Goal: Transaction & Acquisition: Book appointment/travel/reservation

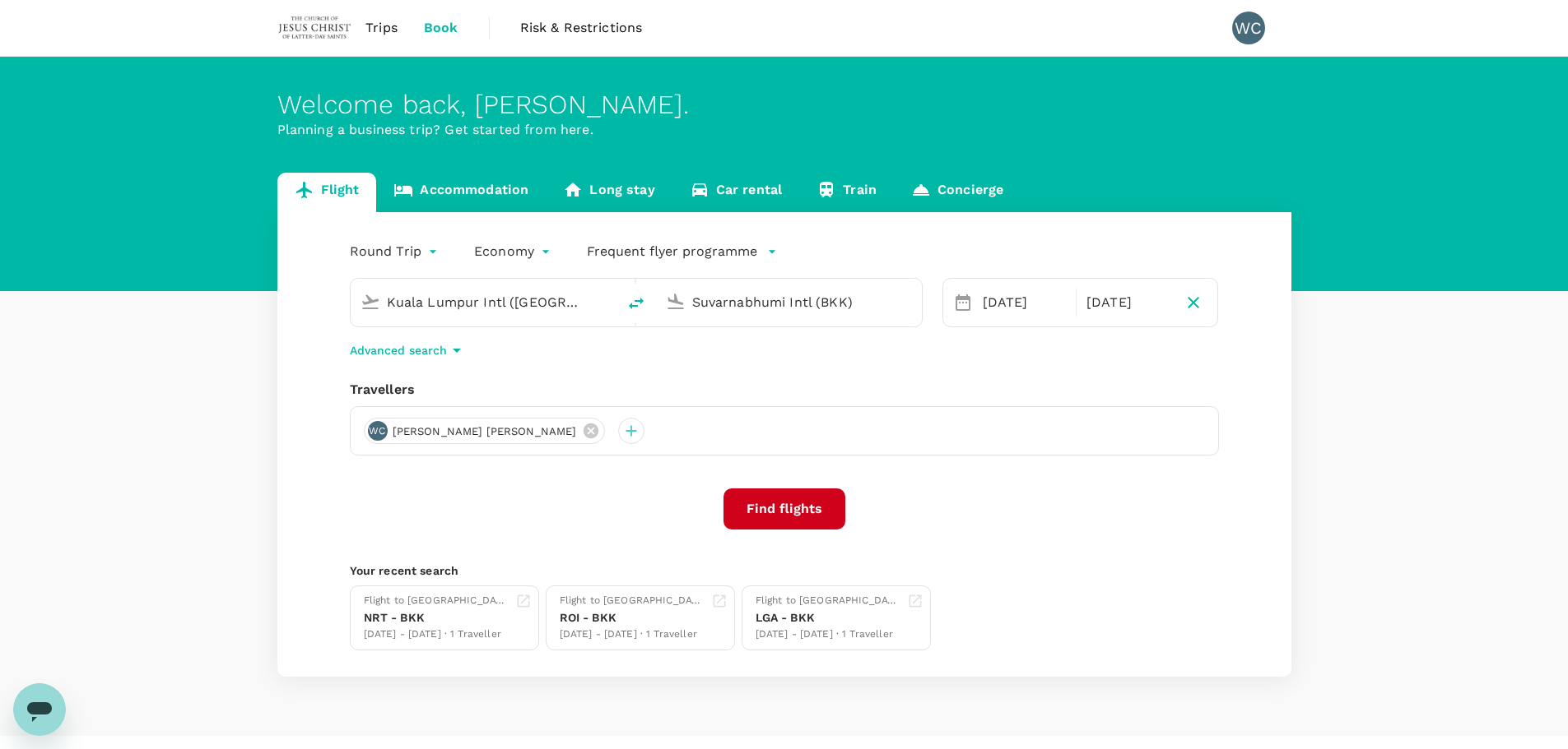
click at [572, 302] on input "Kuala Lumpur Intl ([GEOGRAPHIC_DATA])" at bounding box center [484, 302] width 195 height 25
click at [525, 364] on p "Greenville-Spartanburg Intl" at bounding box center [508, 367] width 289 height 17
type input "Greenville-Spartanburg Intl (GSP)"
click at [753, 304] on input "Suvarnabhumi Intl (BKK)" at bounding box center [790, 302] width 195 height 25
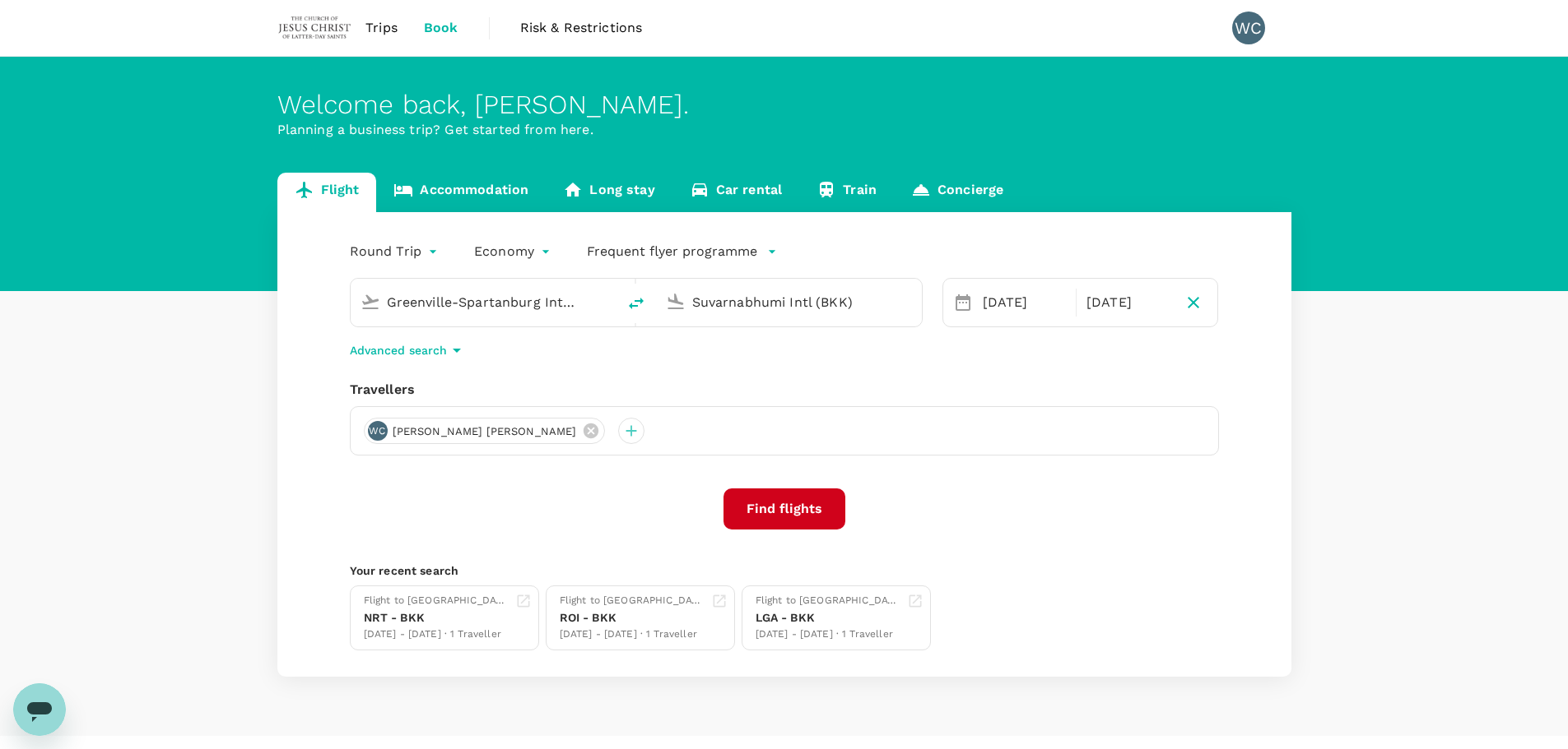
click at [960, 304] on icon at bounding box center [963, 303] width 20 height 20
click at [747, 501] on button "Find flights" at bounding box center [784, 508] width 122 height 41
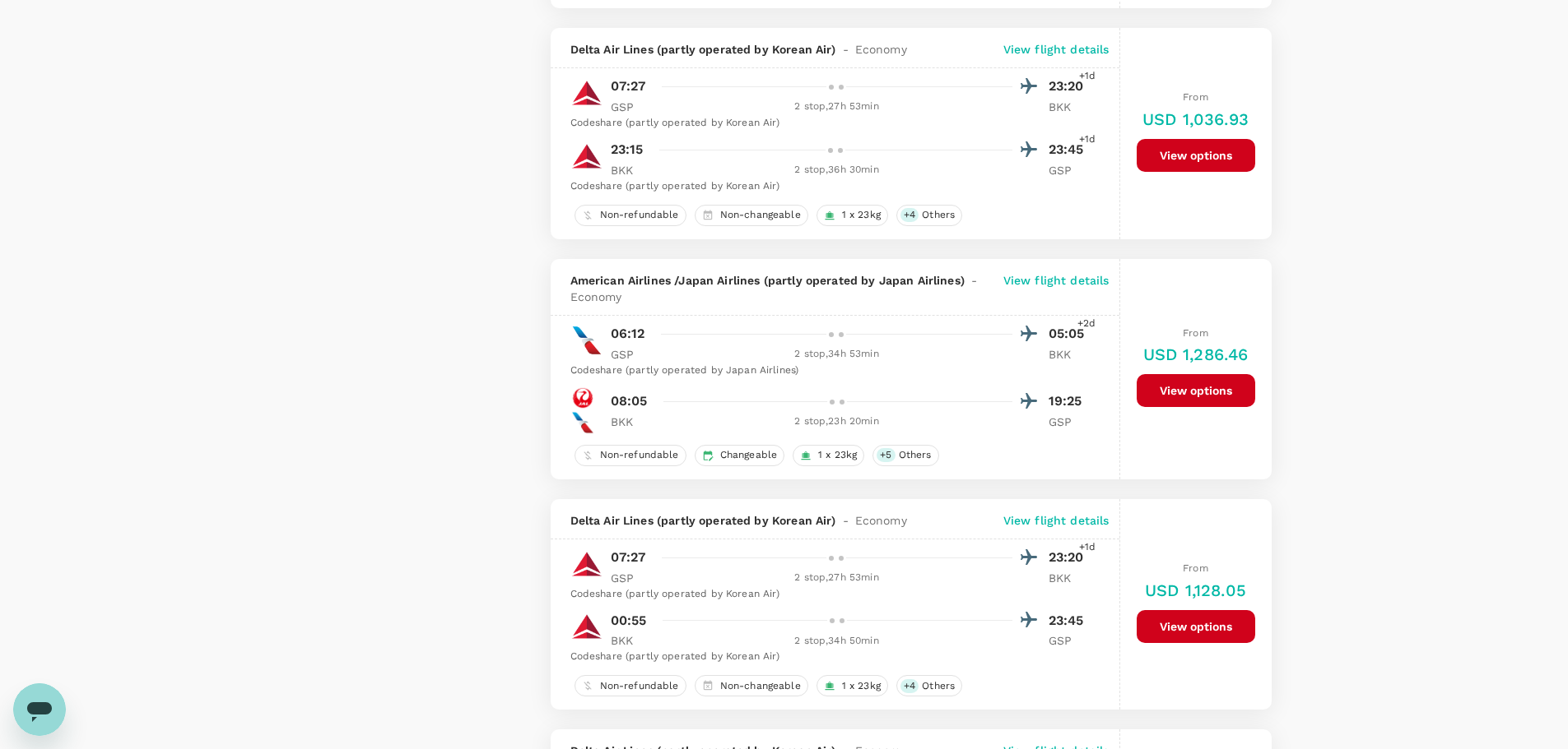
scroll to position [1810, 0]
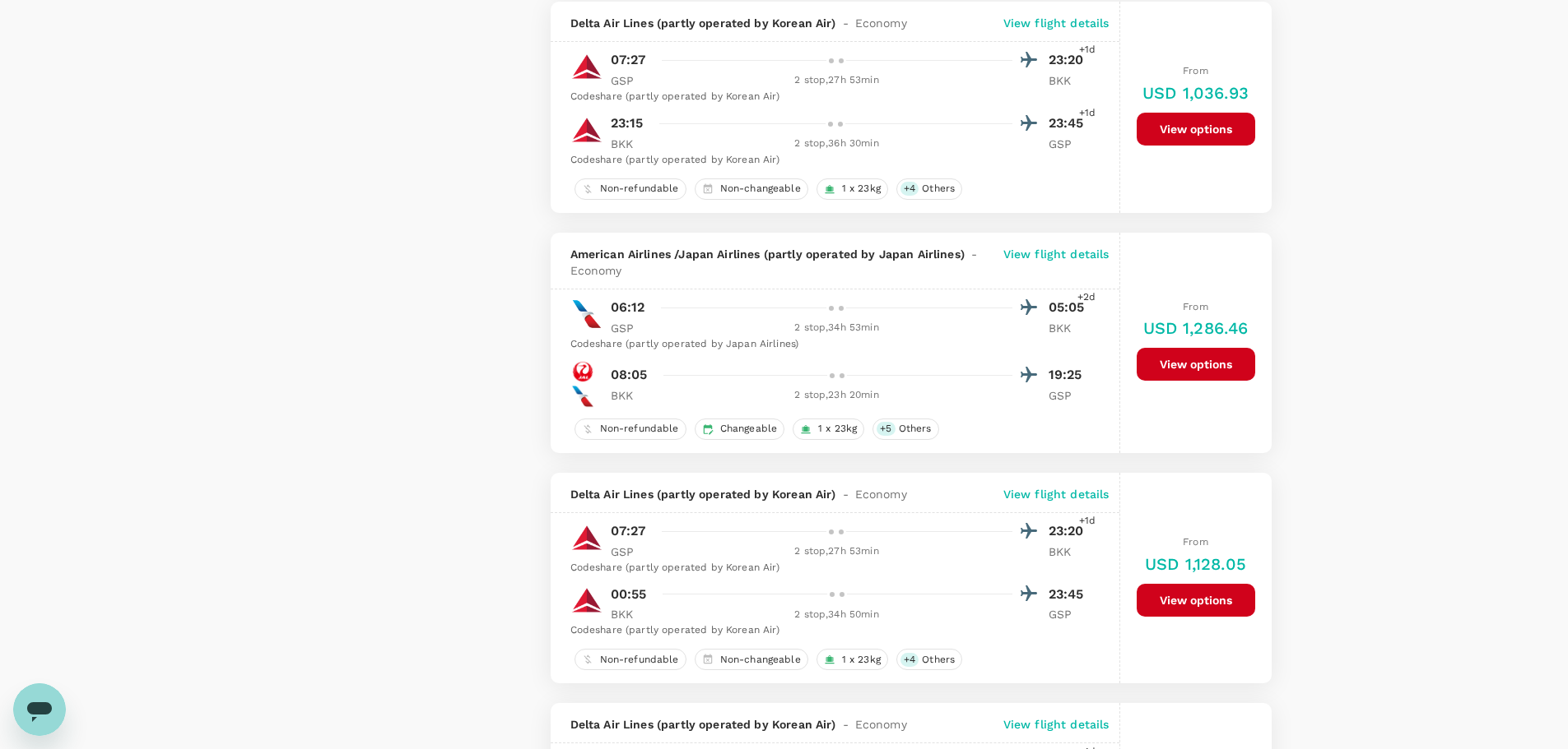
click at [1187, 332] on h6 "USD 1,286.46" at bounding box center [1196, 328] width 105 height 26
click at [1167, 379] on button "View options" at bounding box center [1195, 365] width 118 height 33
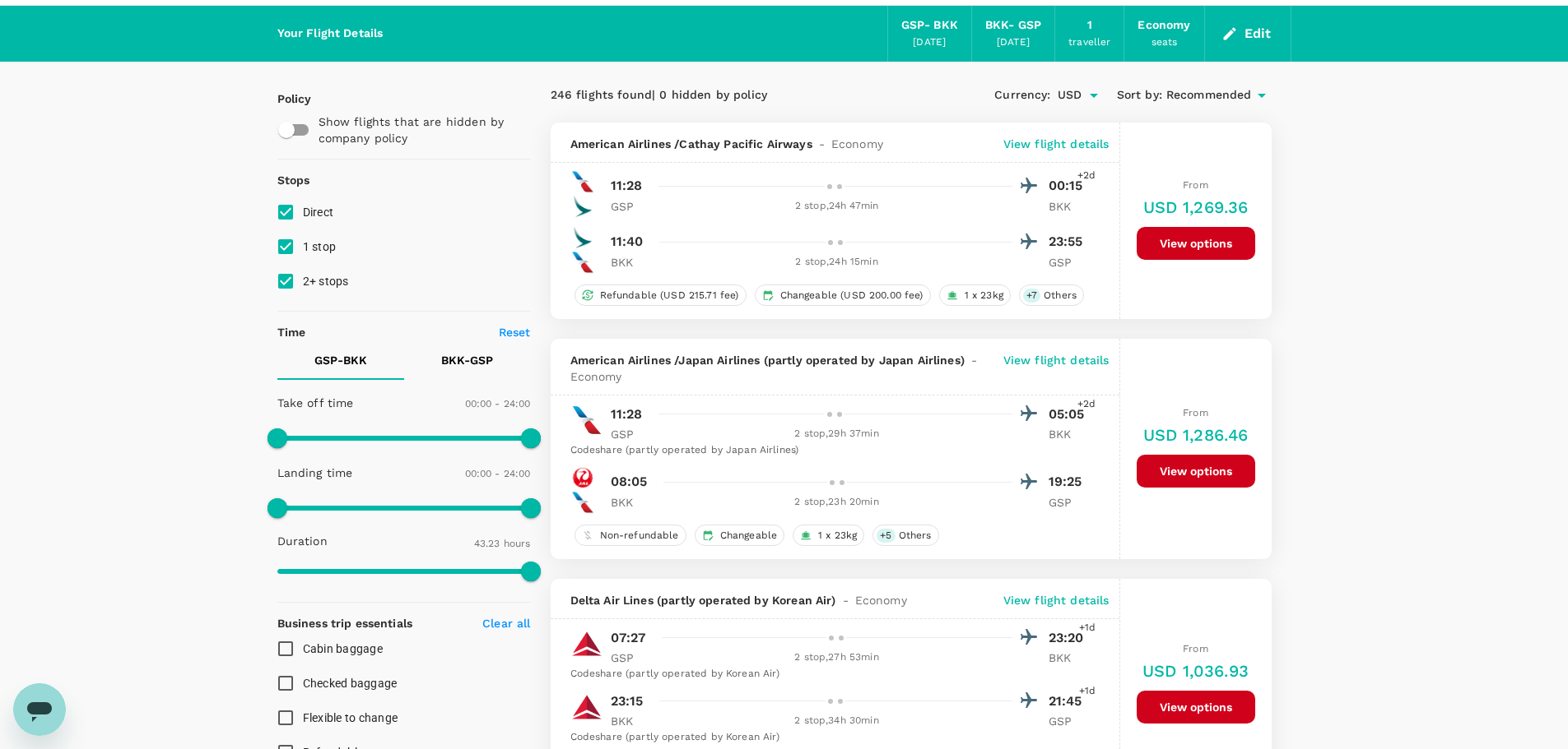
scroll to position [0, 0]
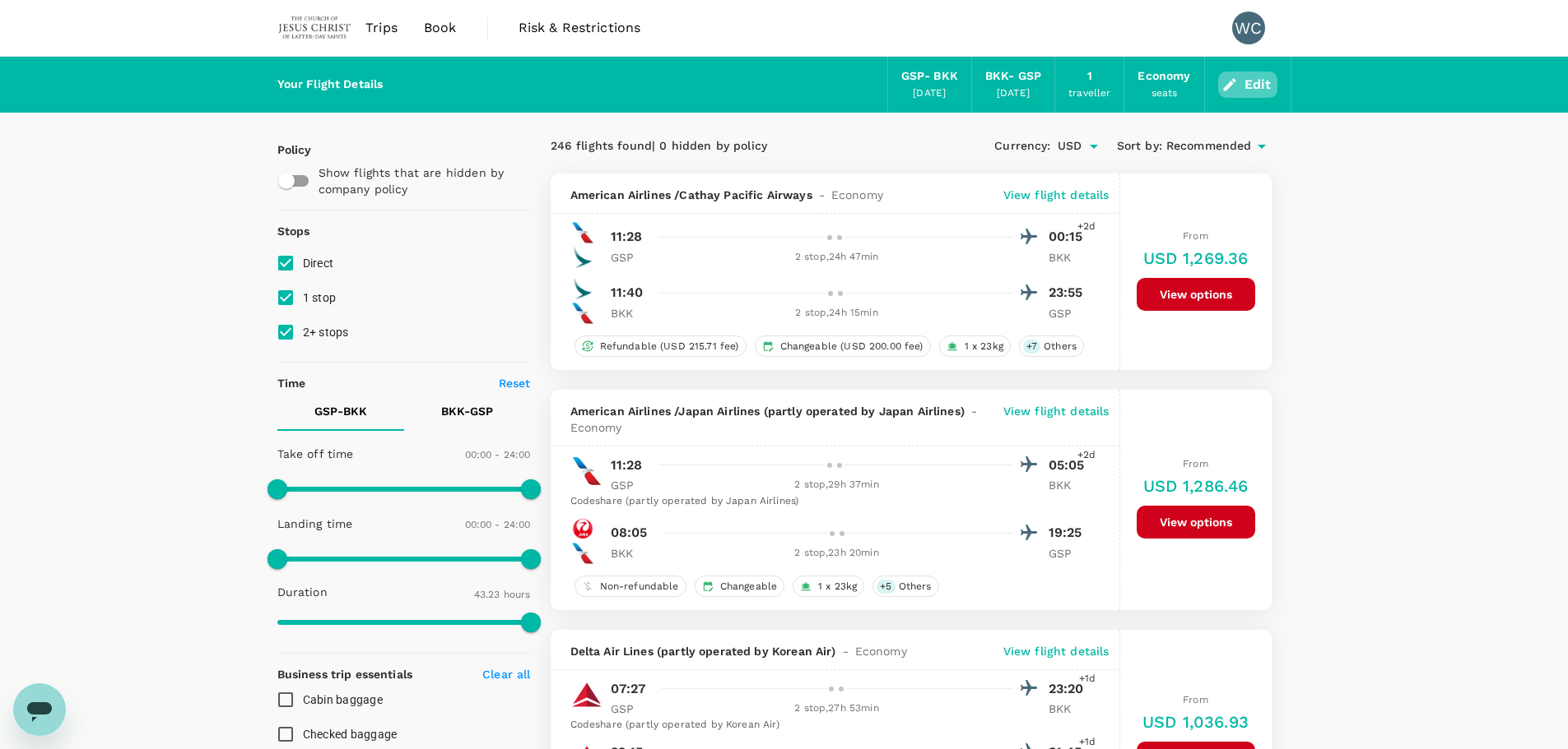
click at [1227, 85] on icon "button" at bounding box center [1229, 84] width 12 height 12
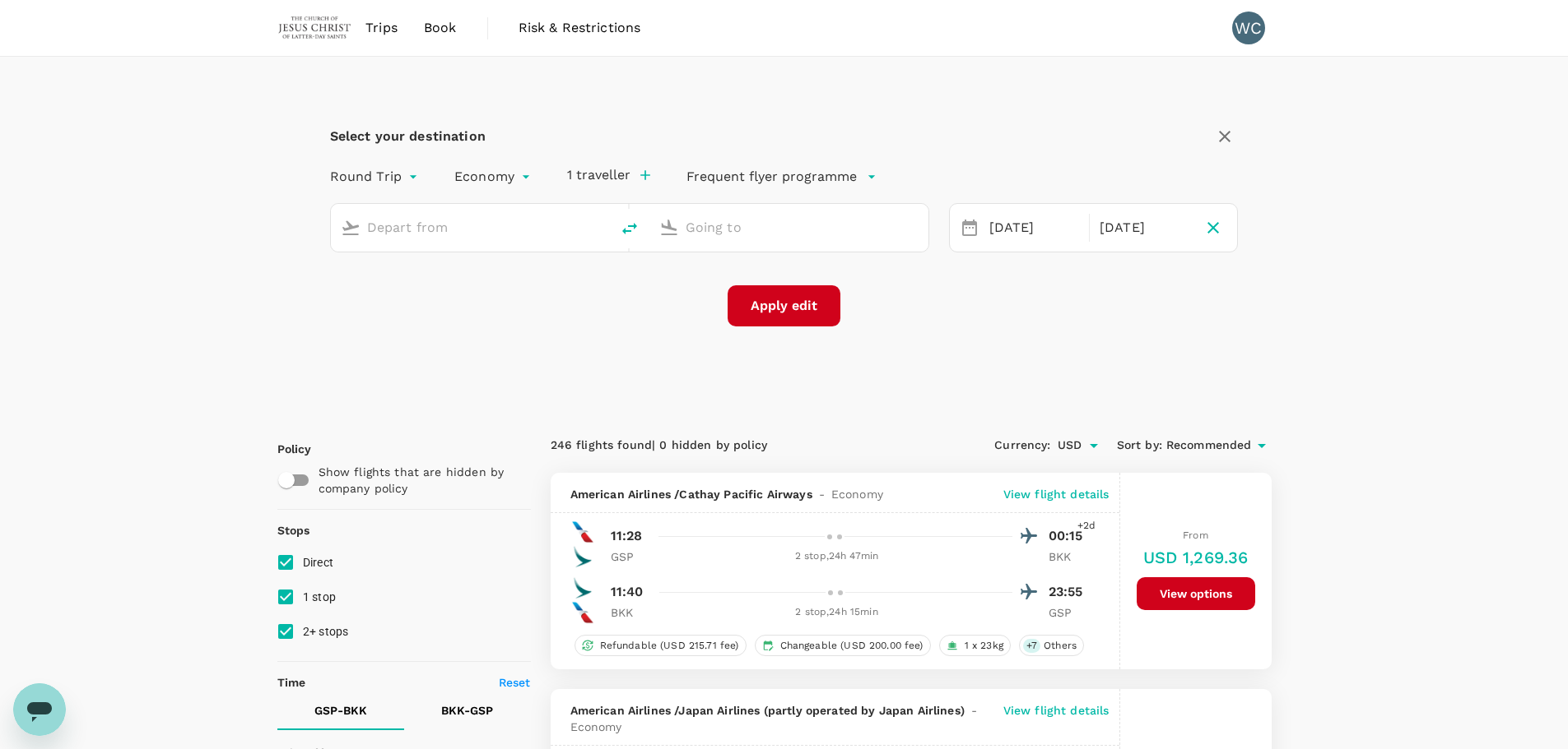
type input "Greenville-Spartanburg Intl (GSP)"
type input "Suvarnabhumi Intl (BKK)"
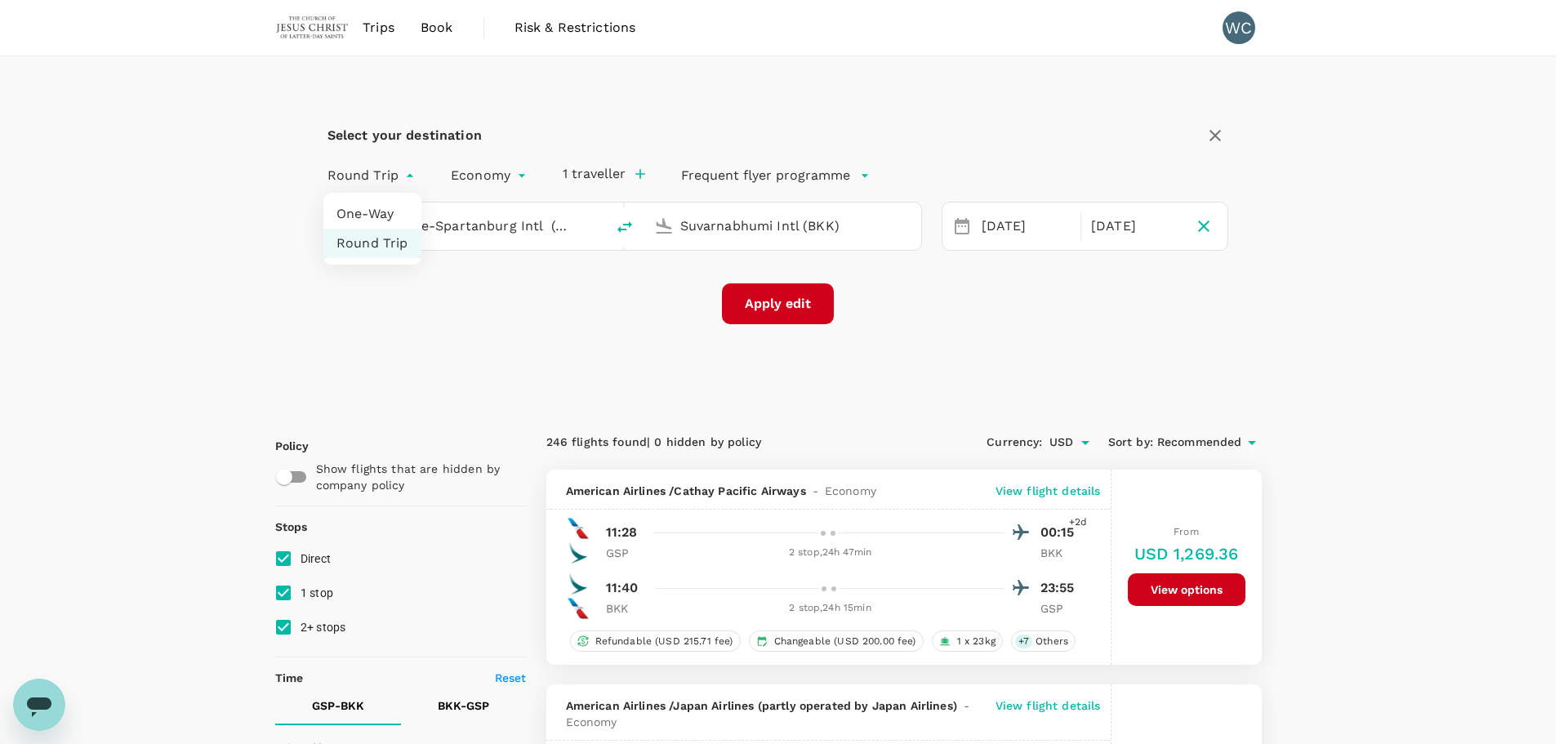
click at [380, 211] on li "One-Way" at bounding box center [372, 214] width 98 height 30
type input "oneway"
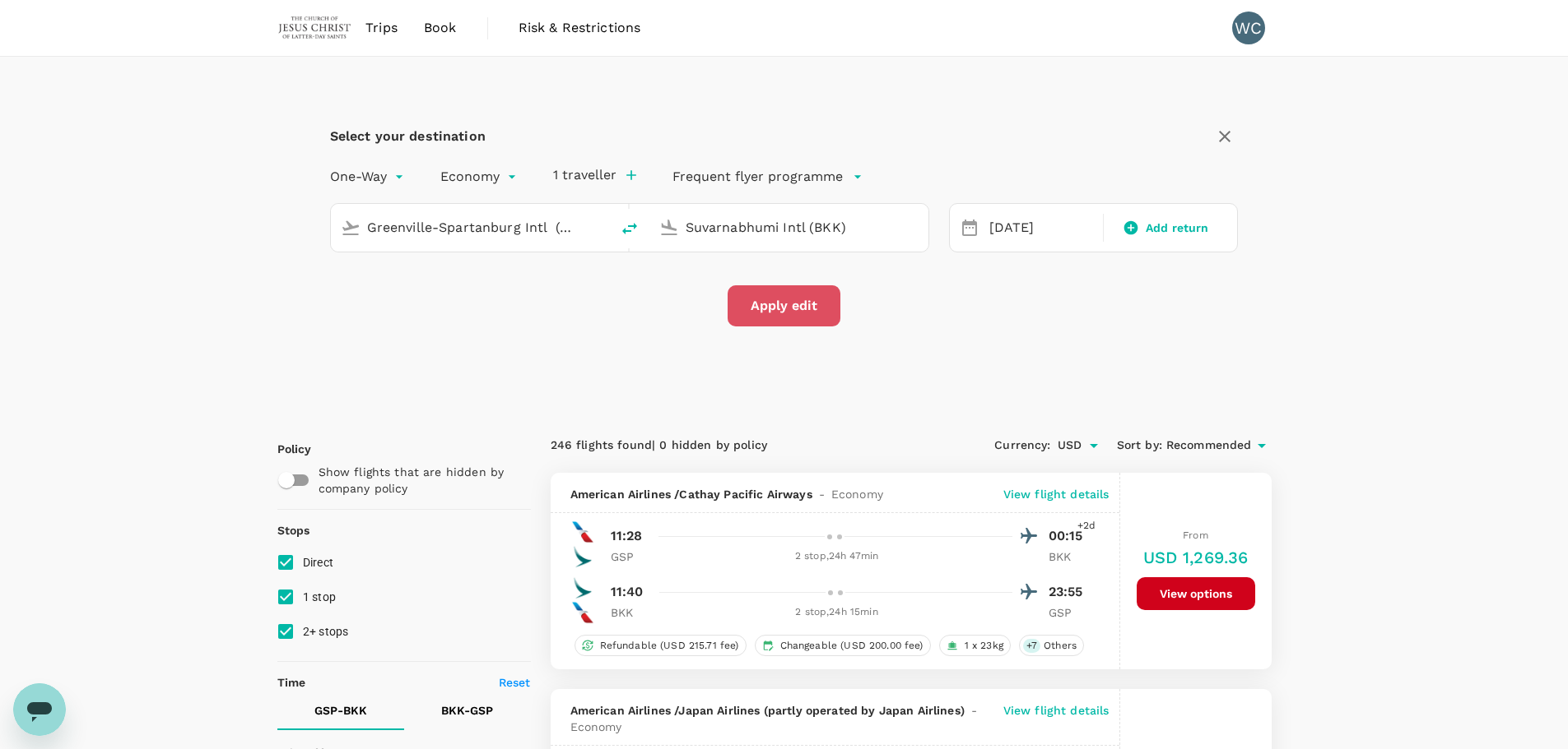
click at [793, 290] on button "Apply edit" at bounding box center [784, 305] width 113 height 41
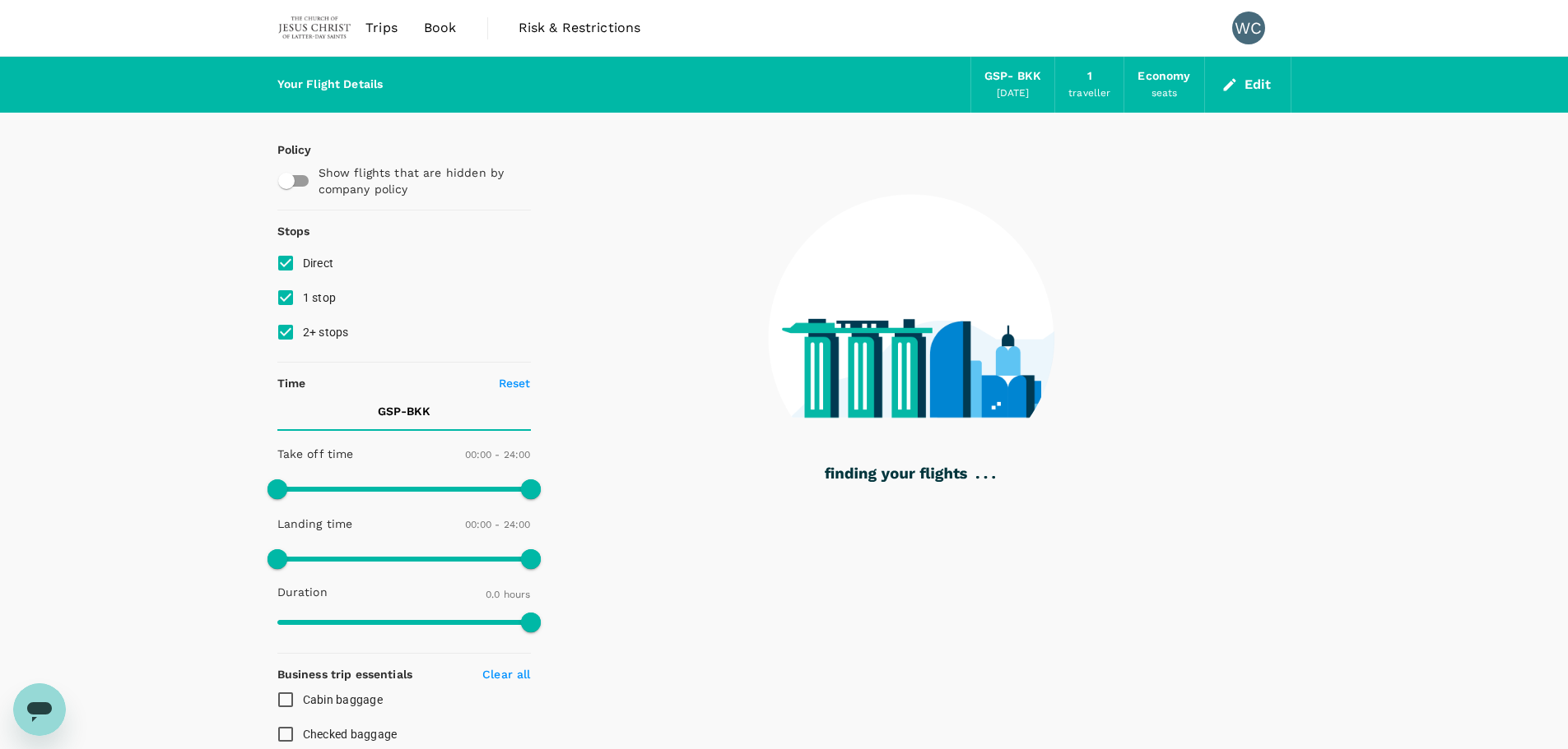
checkbox input "true"
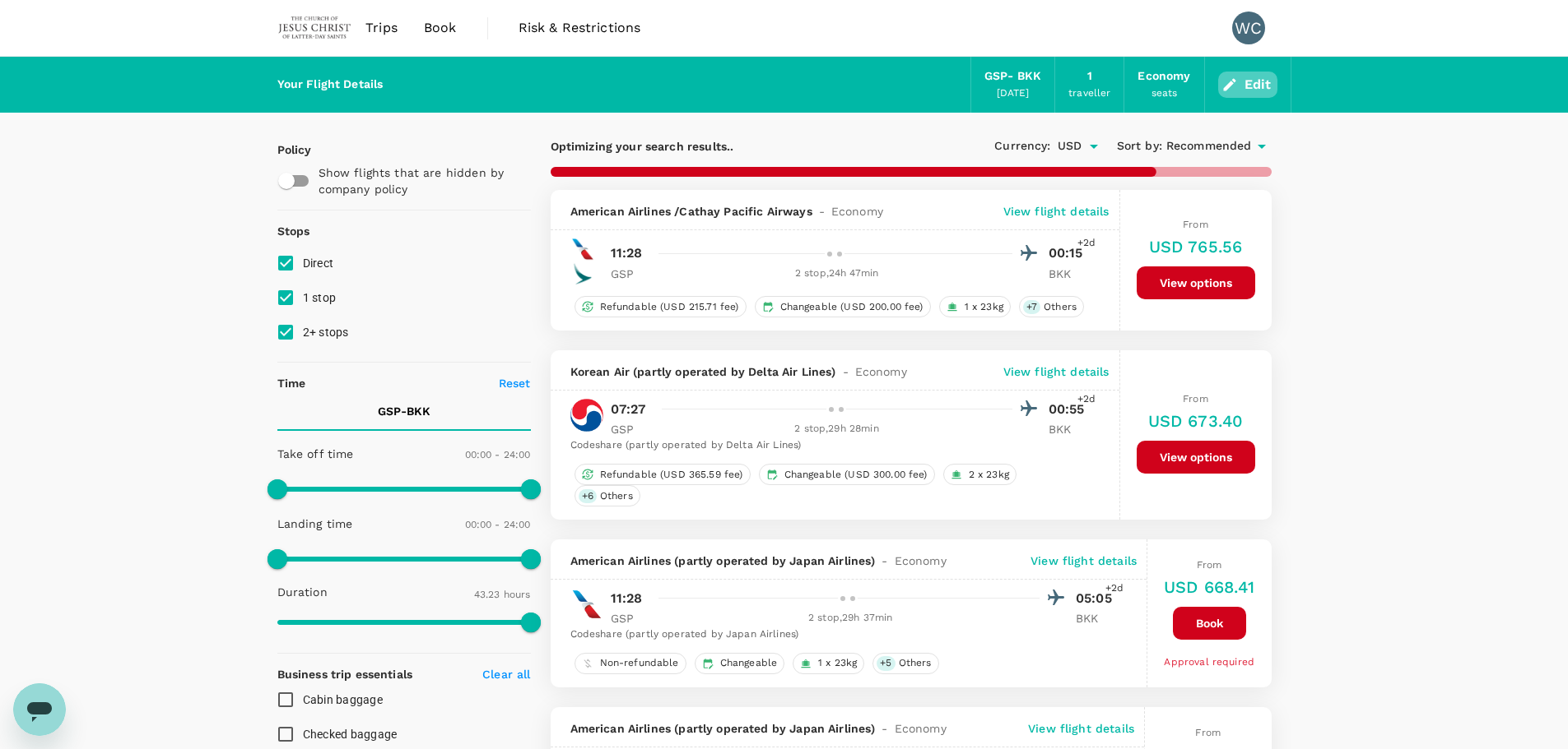
click at [1234, 87] on icon "button" at bounding box center [1229, 84] width 17 height 17
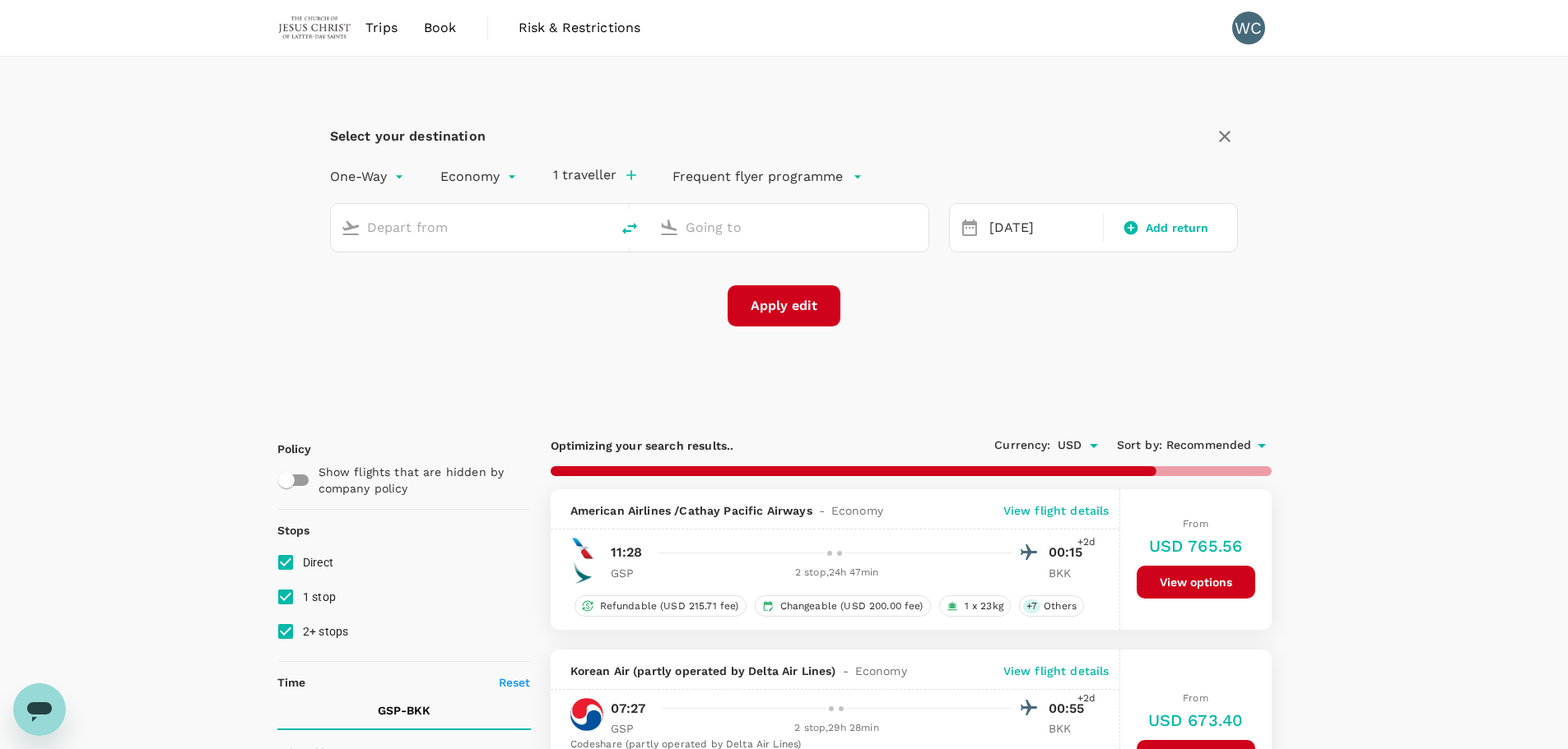
type input "Greenville-Spartanburg Intl (GSP)"
type input "Suvarnabhumi Intl (BKK)"
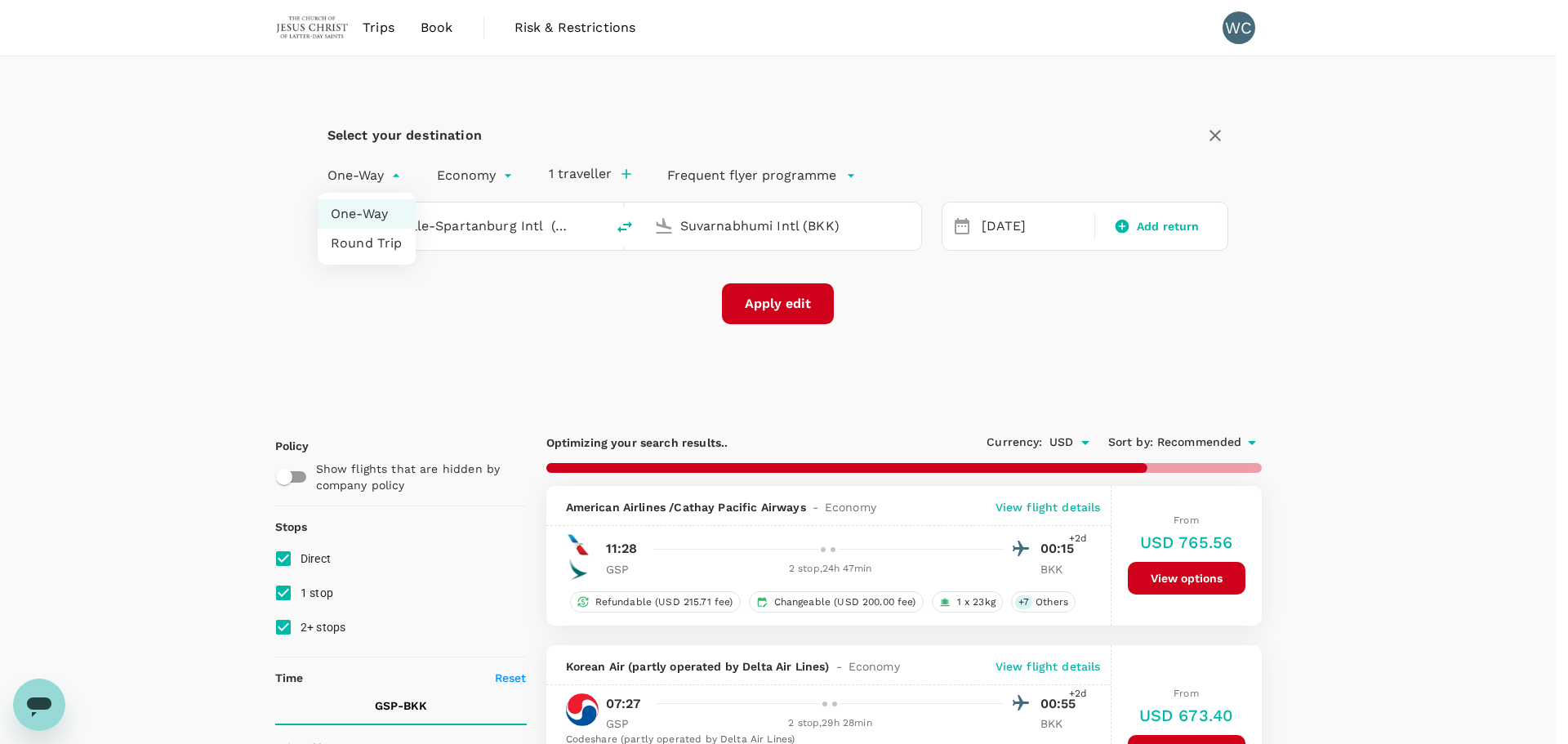
click at [368, 238] on li "Round Trip" at bounding box center [367, 243] width 98 height 30
type input "roundtrip"
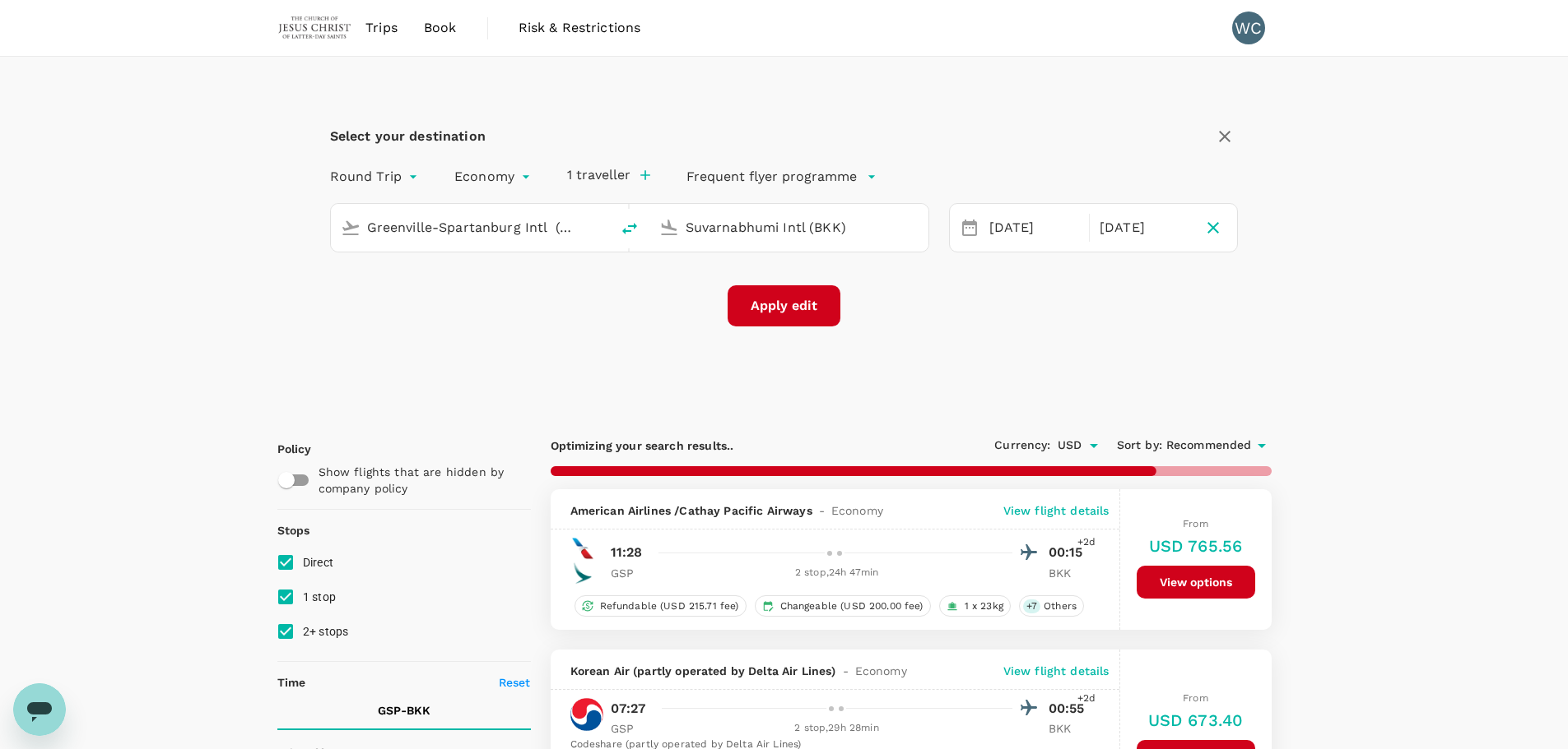
click at [813, 309] on button "Apply edit" at bounding box center [784, 305] width 113 height 41
drag, startPoint x: 768, startPoint y: 304, endPoint x: 819, endPoint y: 310, distance: 51.4
click at [769, 304] on button "Apply edit" at bounding box center [784, 305] width 113 height 41
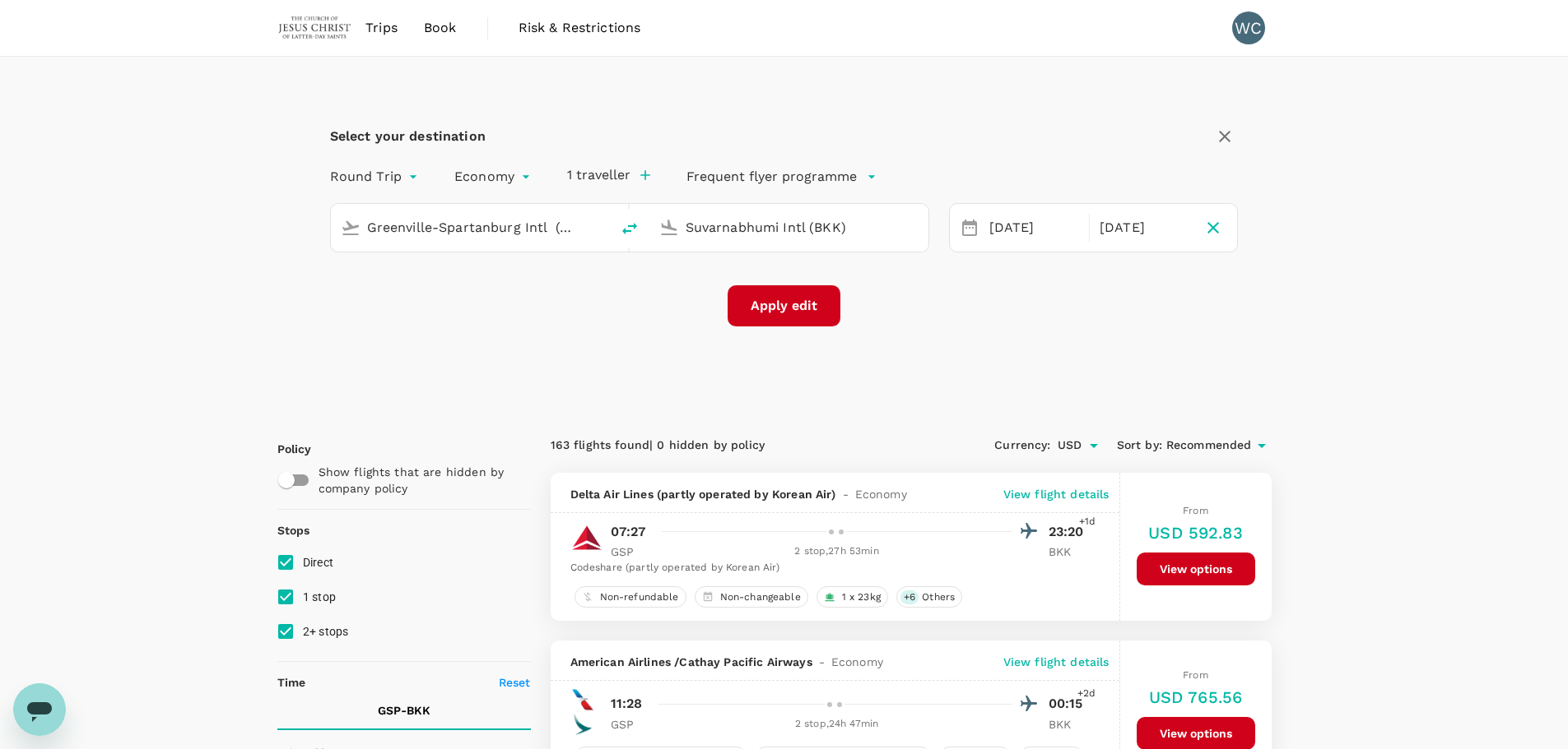
click at [816, 304] on button "Apply edit" at bounding box center [784, 305] width 113 height 41
click at [1136, 229] on div "[DATE]" at bounding box center [1144, 228] width 103 height 32
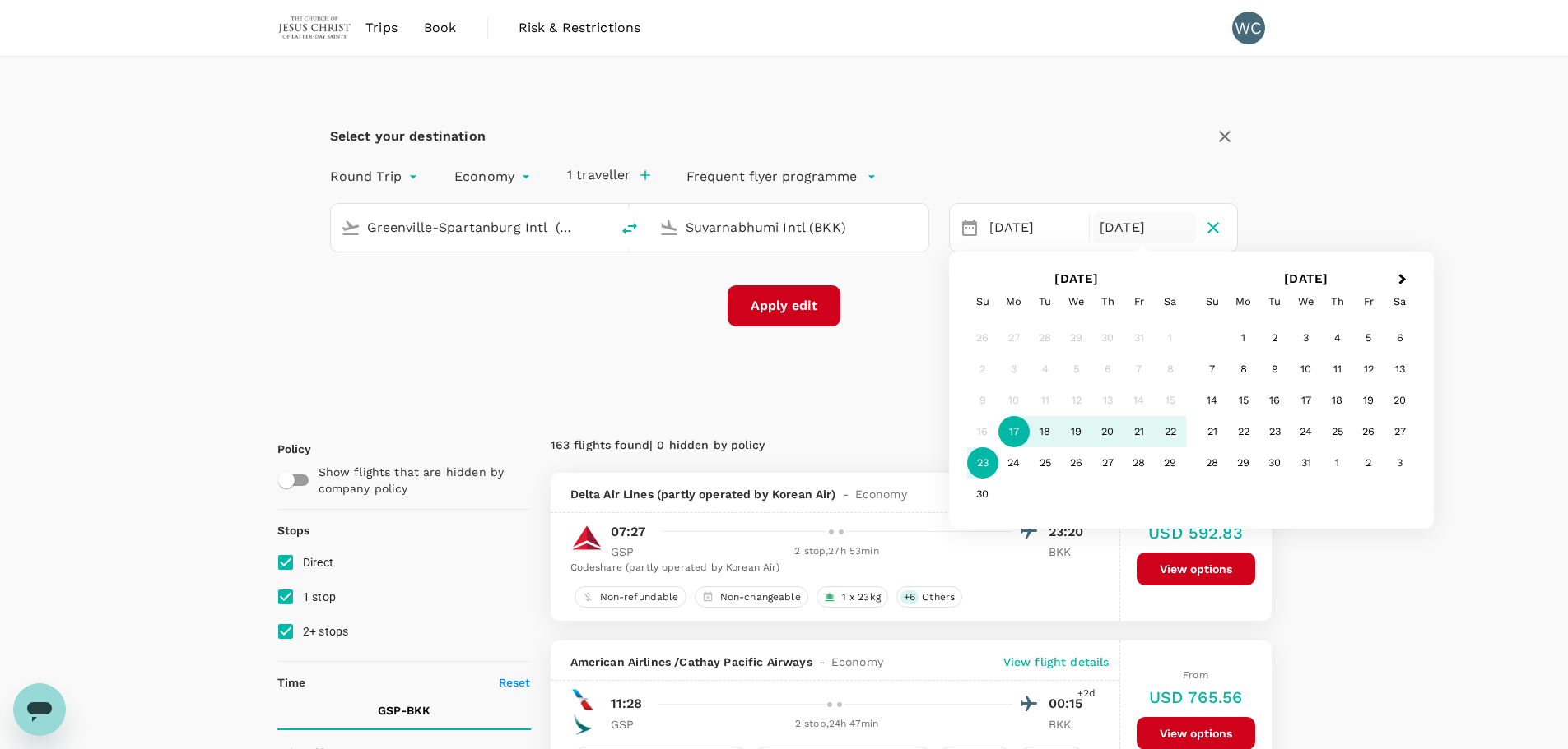
click at [976, 466] on div "23" at bounding box center [983, 463] width 32 height 32
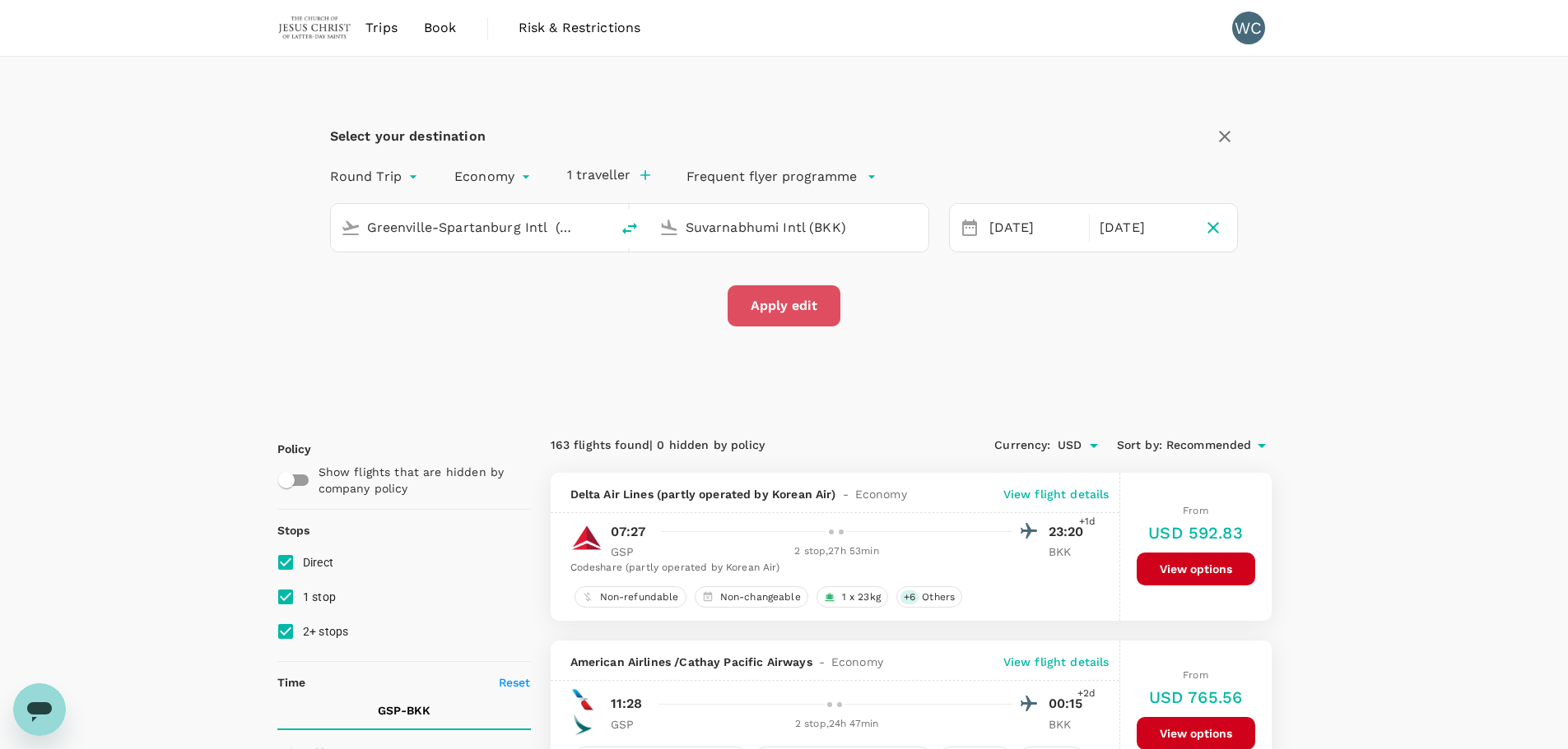
click at [812, 309] on button "Apply edit" at bounding box center [784, 305] width 113 height 41
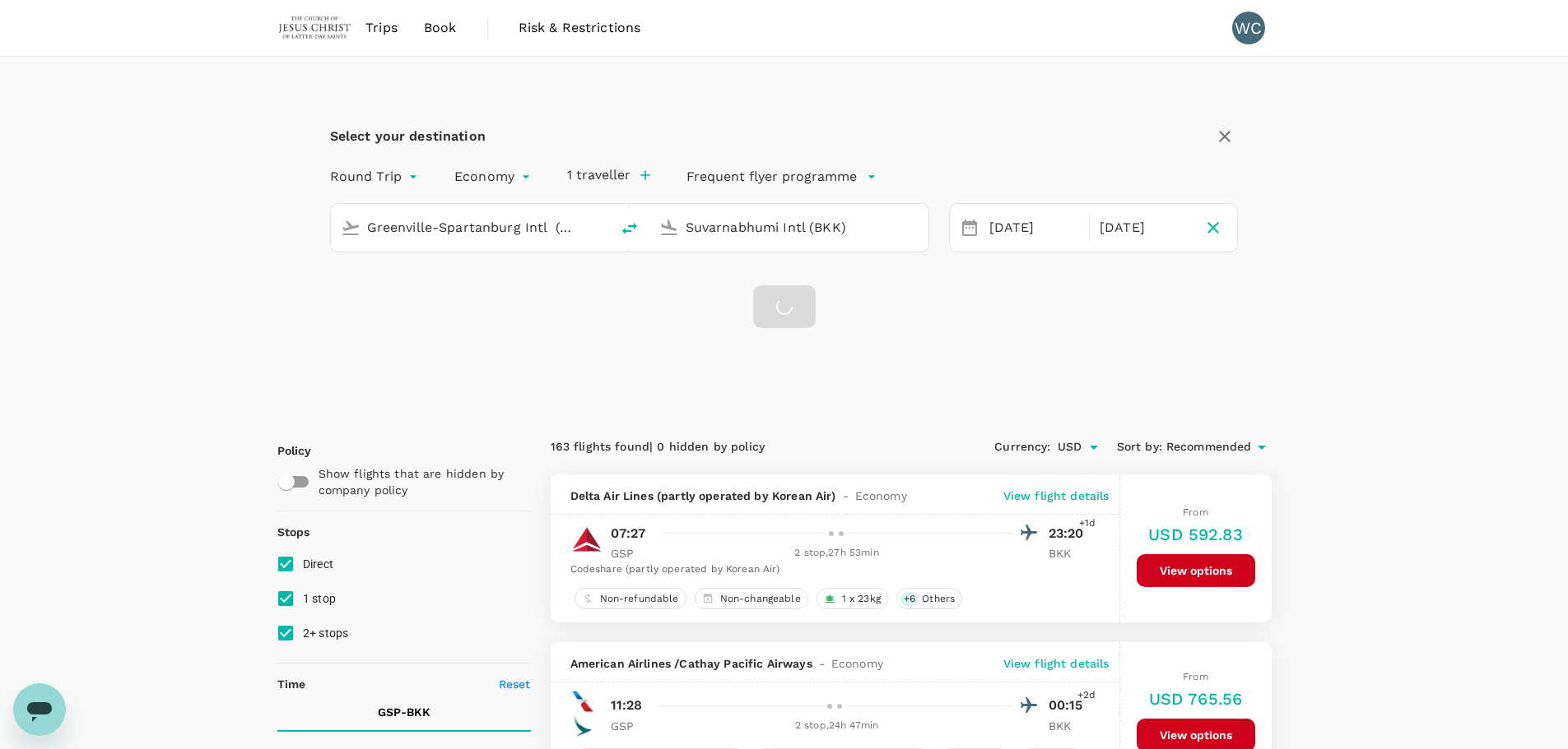
checkbox input "false"
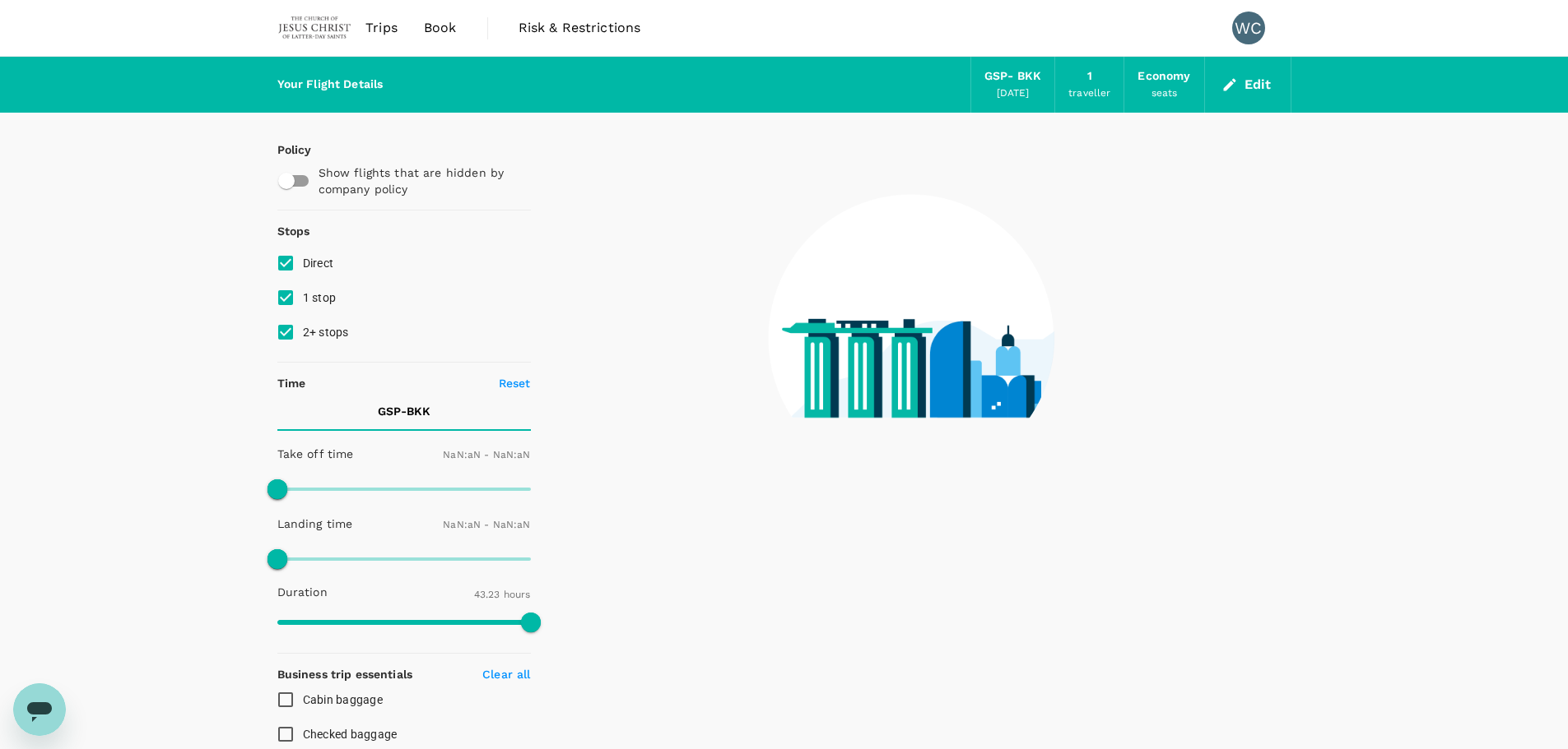
type input "1440"
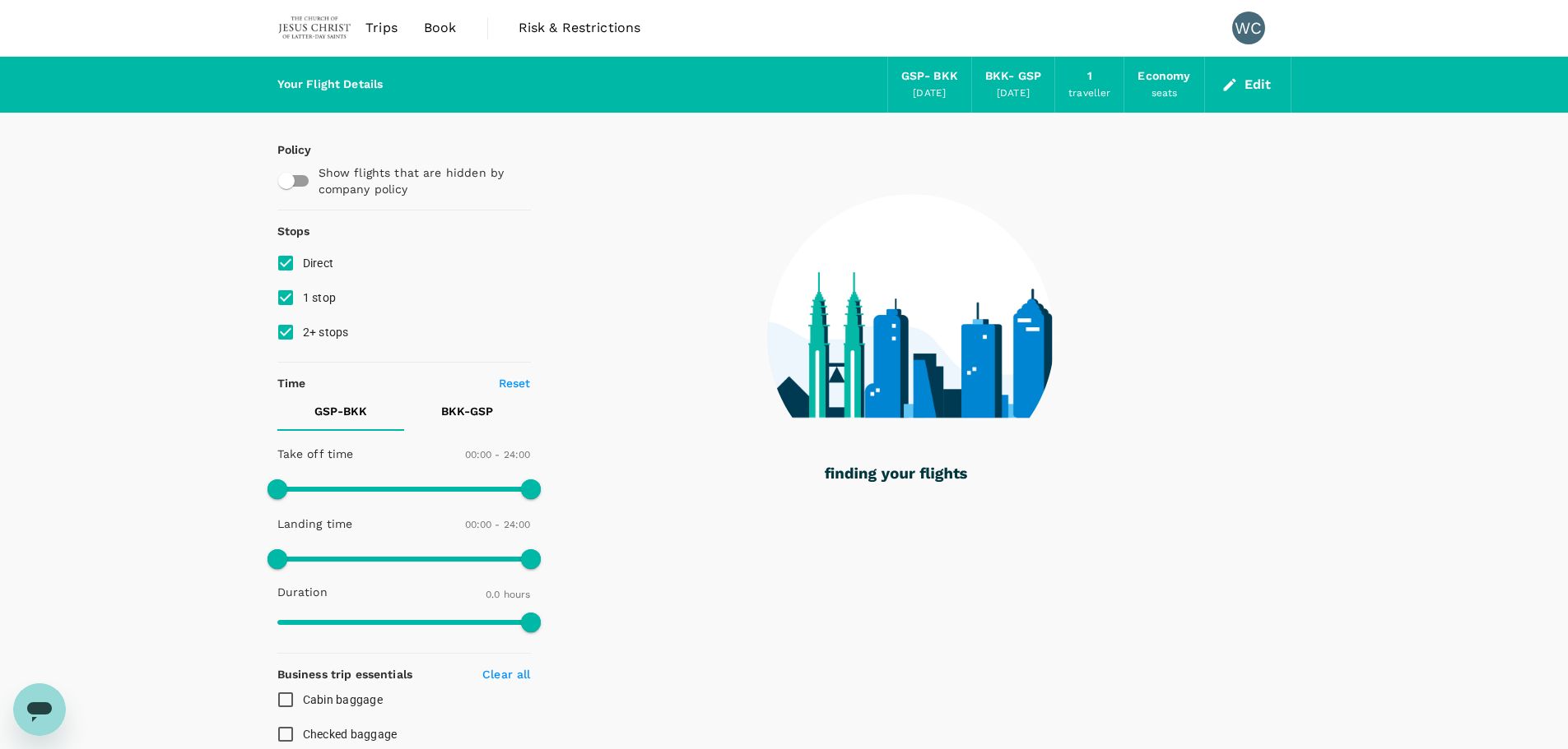
checkbox input "true"
